Goal: Transaction & Acquisition: Subscribe to service/newsletter

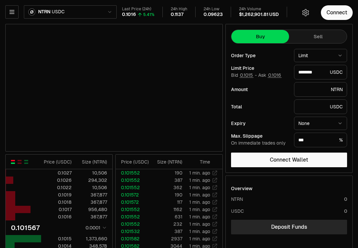
click at [110, 15] on button "NTRN USDC" at bounding box center [70, 11] width 93 height 13
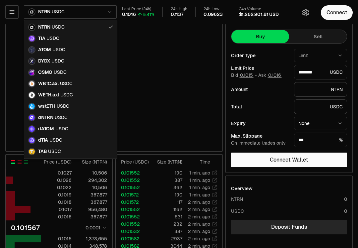
click at [188, 189] on html "Neutron Balance Earn Supervaults Bridge Orderbook Stake Ecosystem Governance Do…" at bounding box center [179, 208] width 358 height 417
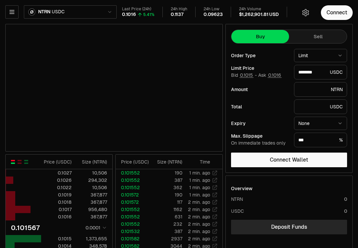
click at [14, 14] on icon "button" at bounding box center [12, 11] width 4 height 3
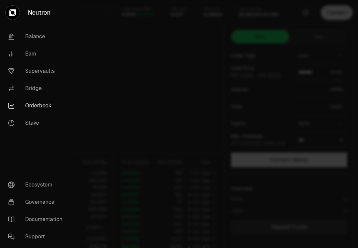
type input "********"
click at [28, 55] on link "Earn" at bounding box center [37, 53] width 69 height 17
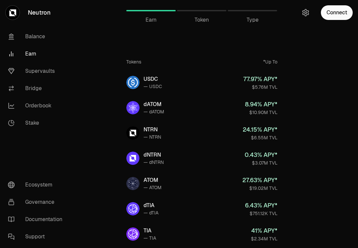
click at [262, 82] on div "77.97 % APY*" at bounding box center [261, 78] width 34 height 9
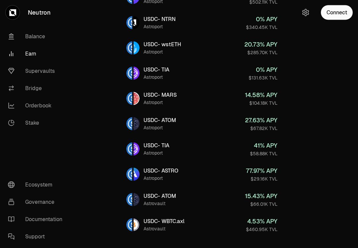
scroll to position [210, 0]
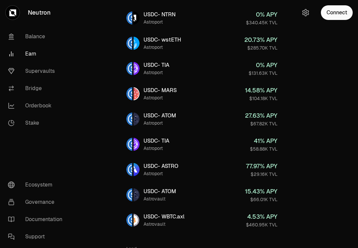
click at [257, 172] on div "$29.16K TVL" at bounding box center [262, 174] width 32 height 7
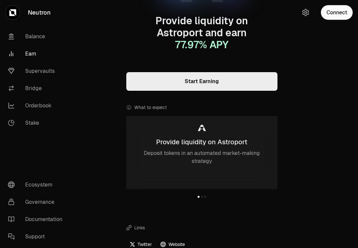
scroll to position [89, 0]
click at [37, 74] on link "Supervaults" at bounding box center [37, 70] width 69 height 17
